Goal: Task Accomplishment & Management: Use online tool/utility

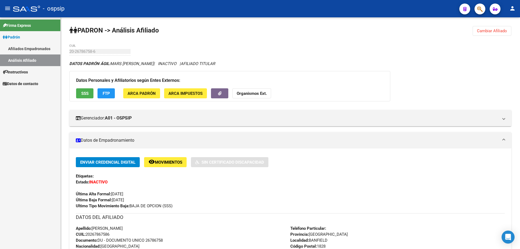
click at [44, 47] on link "Afiliados Empadronados" at bounding box center [30, 49] width 60 height 12
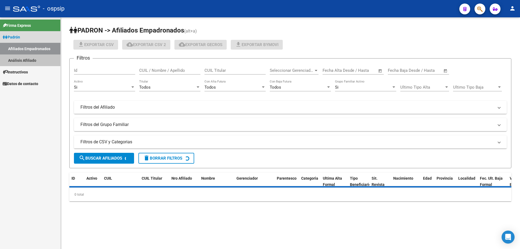
click at [40, 57] on link "Análisis Afiliado" at bounding box center [30, 60] width 60 height 12
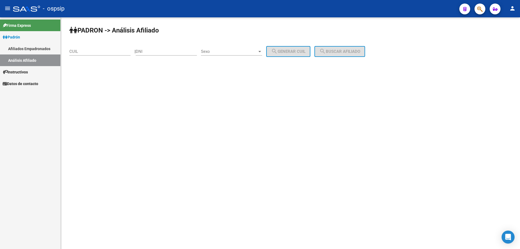
drag, startPoint x: 141, startPoint y: 47, endPoint x: 147, endPoint y: 50, distance: 7.3
click at [141, 47] on div "PADRON -> Análisis Afiliado CUIL | DNI Sexo Sexo search Generar CUIL search Bus…" at bounding box center [290, 45] width 459 height 57
click at [147, 50] on input "DNI" at bounding box center [166, 51] width 61 height 5
click at [147, 50] on input "45069561" at bounding box center [166, 51] width 61 height 5
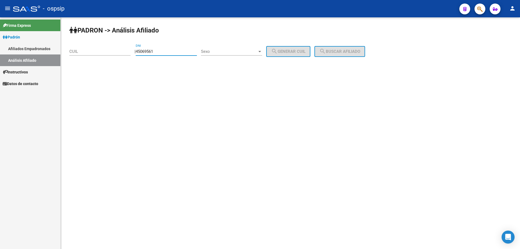
type input "45069561"
click at [220, 46] on div "Sexo Sexo" at bounding box center [231, 50] width 61 height 12
click at [220, 48] on span "Masculino" at bounding box center [237, 52] width 61 height 12
click at [278, 48] on mat-icon "search" at bounding box center [274, 51] width 7 height 7
type input "20-45069561-1"
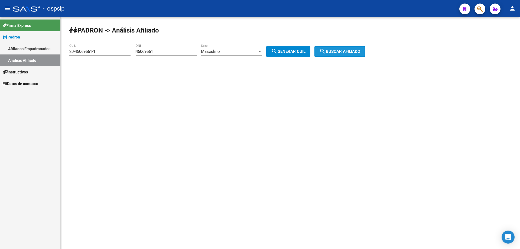
click at [325, 49] on button "search Buscar afiliado" at bounding box center [339, 51] width 51 height 11
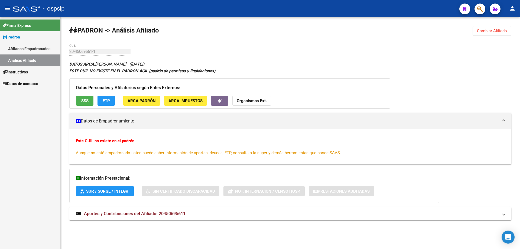
click at [18, 70] on span "Instructivos" at bounding box center [15, 72] width 25 height 6
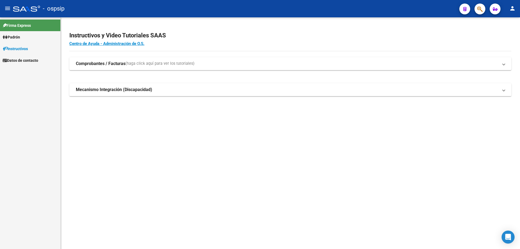
click at [26, 46] on span "Instructivos" at bounding box center [15, 49] width 25 height 6
click at [26, 40] on link "Padrón" at bounding box center [30, 37] width 60 height 12
click at [32, 62] on link "Análisis Afiliado" at bounding box center [30, 60] width 60 height 12
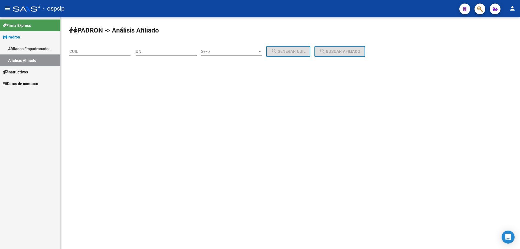
click at [24, 53] on link "Afiliados Empadronados" at bounding box center [30, 49] width 60 height 12
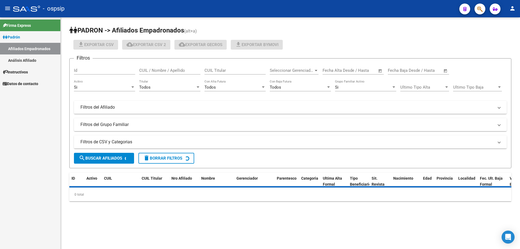
click at [28, 51] on link "Afiliados Empadronados" at bounding box center [30, 49] width 60 height 12
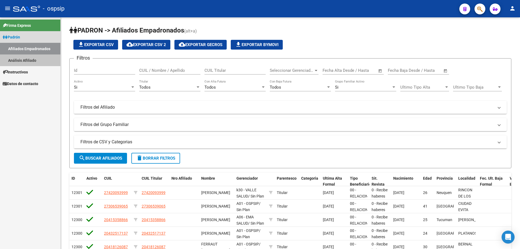
click at [30, 55] on link "Análisis Afiliado" at bounding box center [30, 60] width 60 height 12
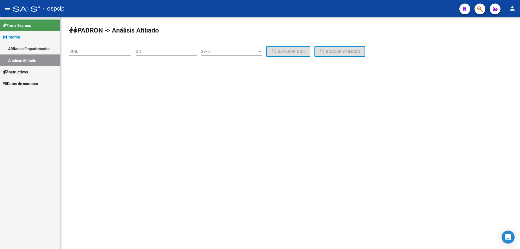
click at [16, 49] on link "Afiliados Empadronados" at bounding box center [30, 49] width 60 height 12
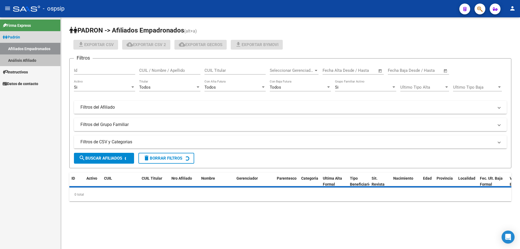
click at [18, 56] on link "Análisis Afiliado" at bounding box center [30, 60] width 60 height 12
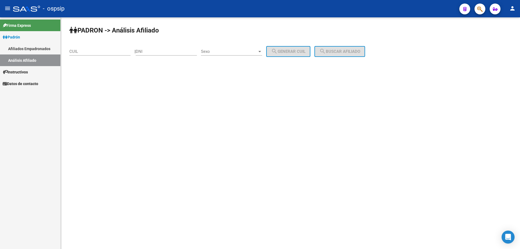
click at [88, 54] on div "CUIL" at bounding box center [99, 50] width 61 height 12
click at [46, 50] on link "Afiliados Empadronados" at bounding box center [30, 49] width 60 height 12
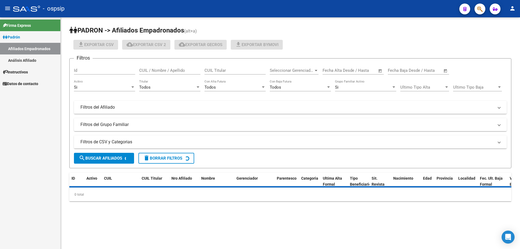
click at [46, 58] on link "Análisis Afiliado" at bounding box center [30, 60] width 60 height 12
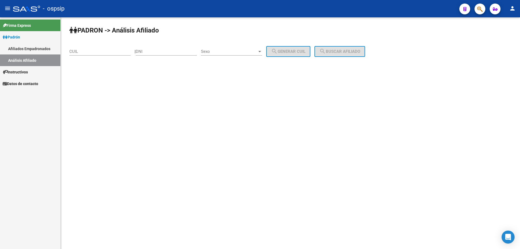
click at [118, 49] on div "CUIL" at bounding box center [99, 50] width 61 height 12
paste input "23-40324170-9"
type input "23-40324170-9"
click at [340, 55] on button "search Buscar afiliado" at bounding box center [339, 51] width 51 height 11
